Goal: Information Seeking & Learning: Get advice/opinions

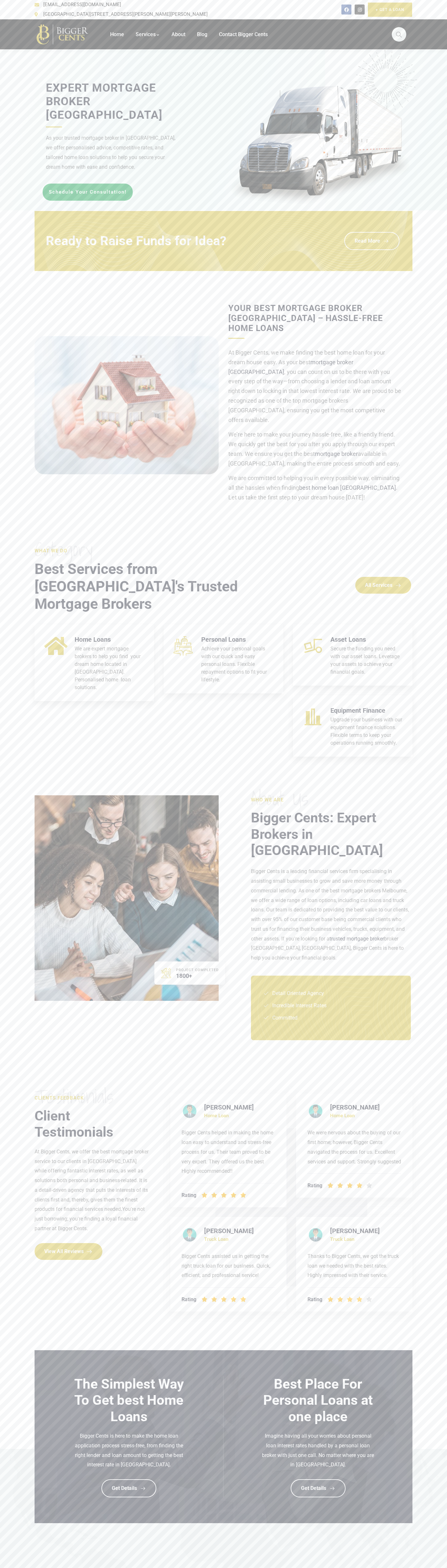
click at [271, 12] on div "Facebook Instagram + Get A Loan" at bounding box center [344, 10] width 146 height 19
click at [438, 1276] on section "clients Feedback Testimonials Client Testimonials At Bigger Cents, we offer the…" at bounding box center [224, 1203] width 447 height 296
click at [389, 1567] on html "Home Services Car Loans Melbourne Truck Loan Melbourne Home Loans Personal Loan…" at bounding box center [224, 1279] width 447 height 2560
click at [4, 528] on div "Expert Mortgage Broker Melbourne As your trusted mortgage broker in Melbourne, …" at bounding box center [224, 1304] width 447 height 2510
click at [409, 2] on link "+ Get A Loan" at bounding box center [390, 9] width 44 height 14
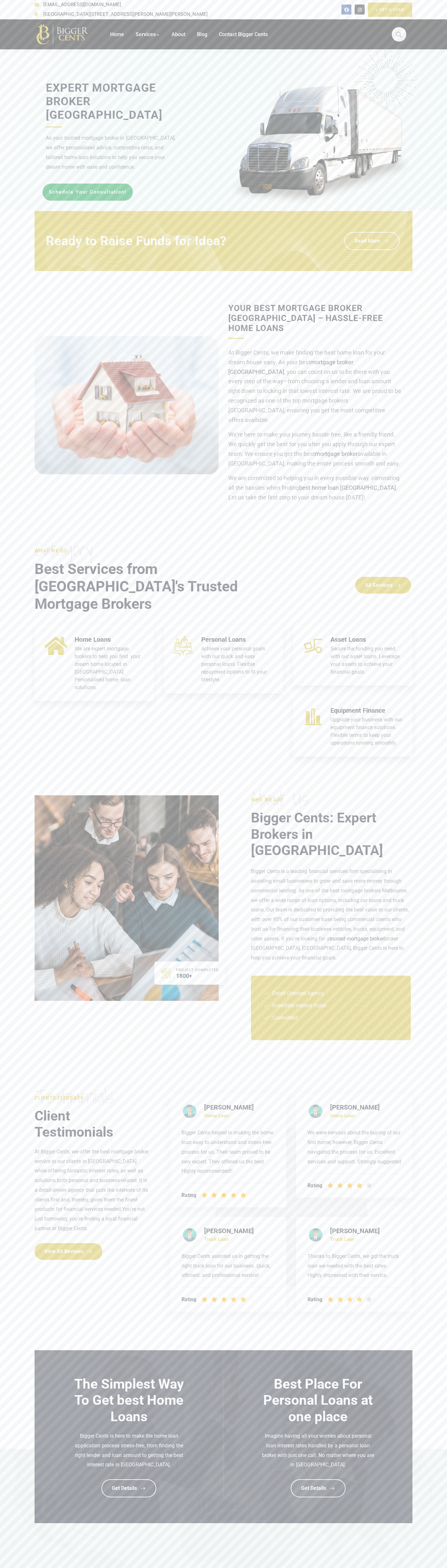
click at [437, 1449] on section at bounding box center [224, 1518] width 447 height 139
click at [304, 1567] on html "Home Services Car Loans Melbourne Truck Loan Melbourne Home Loans Personal Loan…" at bounding box center [224, 1279] width 447 height 2560
click at [16, 1350] on section "The Simplest Way To Get best Home Loans Bigger Cents is here to make the home l…" at bounding box center [224, 1437] width 447 height 173
